Goal: Check status: Check status

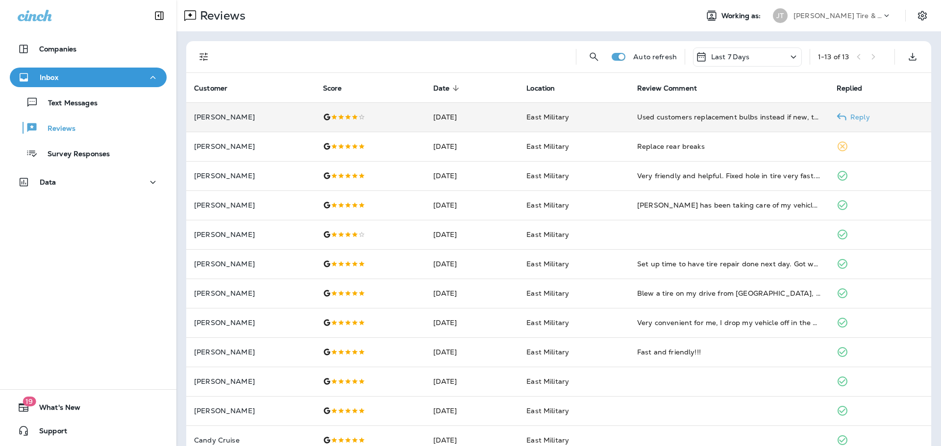
click at [600, 119] on td "East Military" at bounding box center [573, 116] width 111 height 29
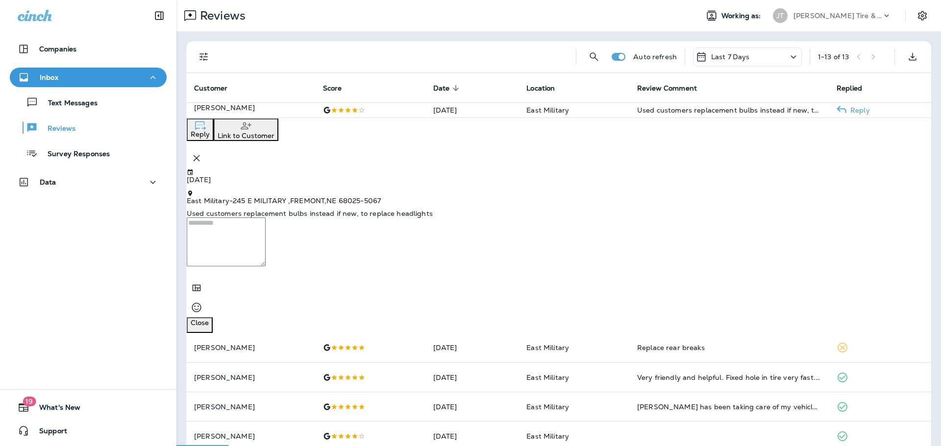
click at [600, 118] on td "East Military" at bounding box center [573, 109] width 111 height 15
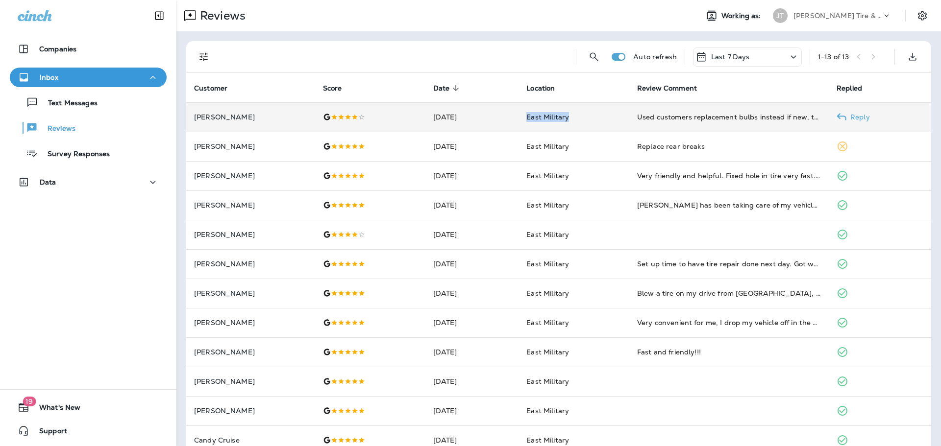
click at [600, 119] on td "East Military" at bounding box center [573, 116] width 111 height 29
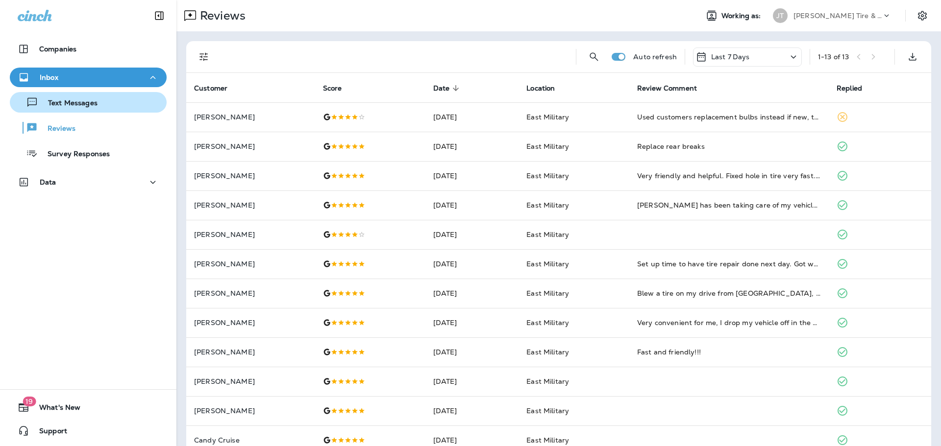
click at [86, 100] on p "Text Messages" at bounding box center [67, 103] width 59 height 9
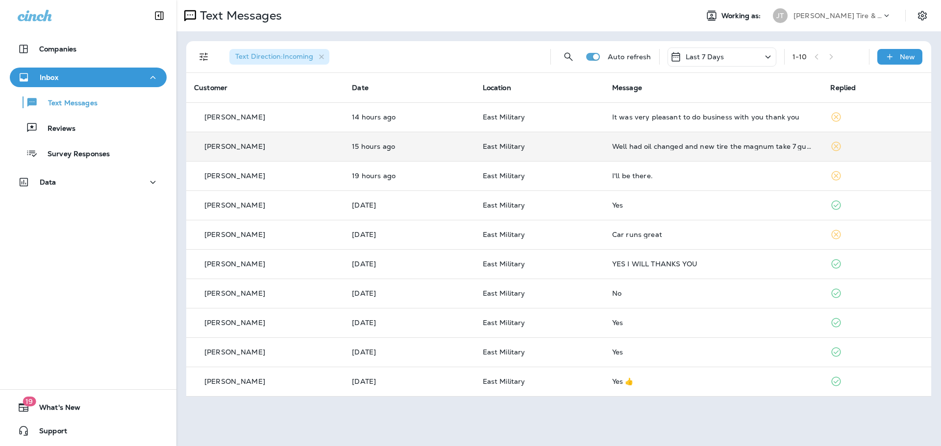
click at [579, 152] on td "East Military" at bounding box center [539, 146] width 129 height 29
click at [554, 147] on p "East Military" at bounding box center [540, 147] width 114 height 8
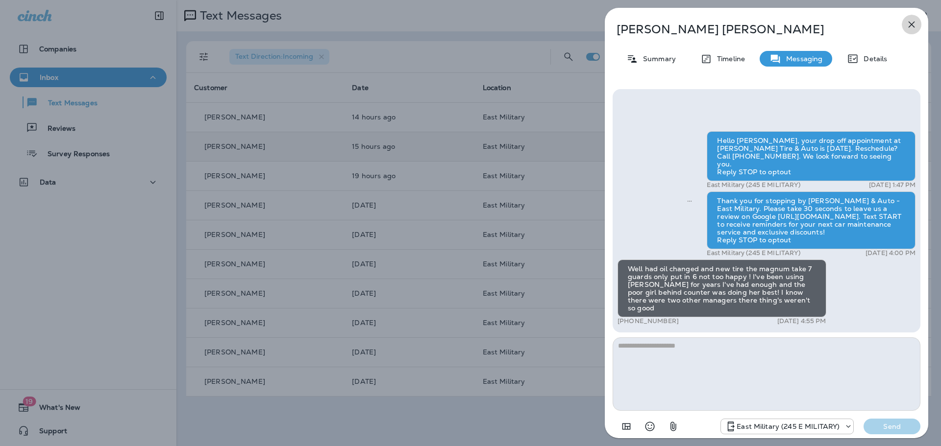
click at [910, 26] on icon "button" at bounding box center [912, 25] width 12 height 12
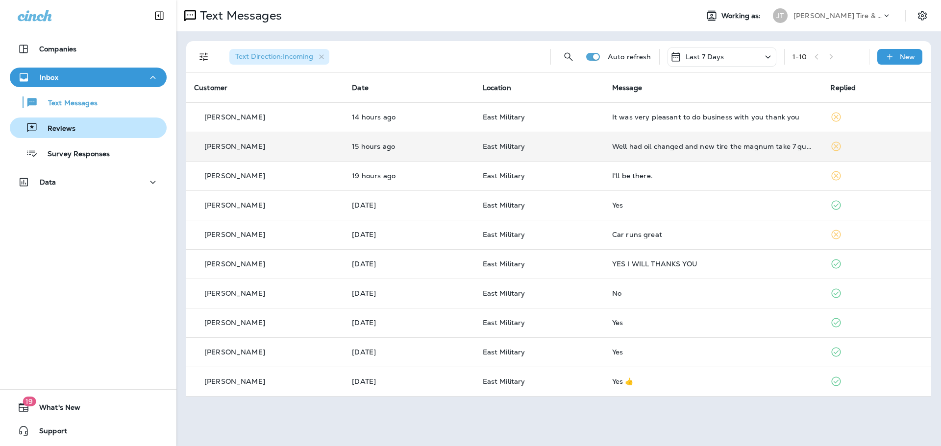
click at [91, 129] on div "Reviews" at bounding box center [88, 128] width 149 height 15
